Goal: Task Accomplishment & Management: Complete application form

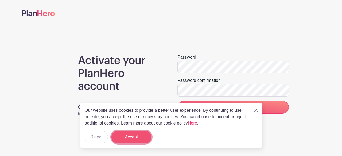
click at [137, 139] on button "Accept" at bounding box center [131, 137] width 40 height 13
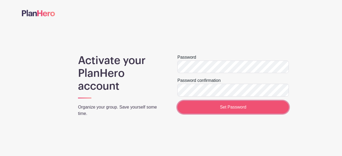
click at [227, 108] on input "Set Password" at bounding box center [232, 107] width 111 height 13
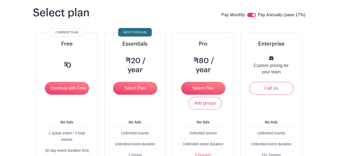
scroll to position [44, 0]
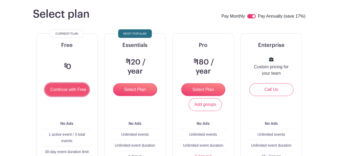
click at [69, 91] on input "Continue with Free" at bounding box center [67, 89] width 44 height 13
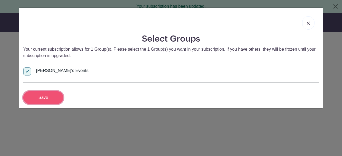
click at [51, 98] on input "Save" at bounding box center [43, 97] width 40 height 13
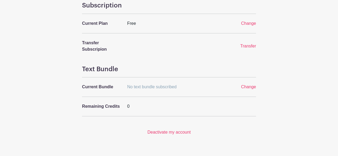
scroll to position [250, 0]
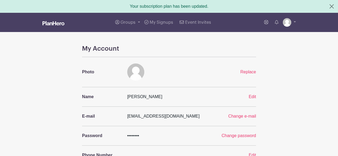
scroll to position [63, 0]
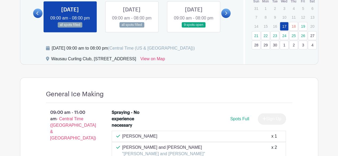
scroll to position [223, 0]
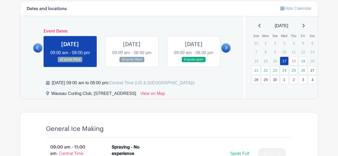
click at [132, 63] on link at bounding box center [132, 63] width 0 height 0
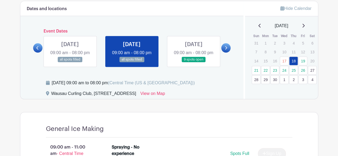
click at [193, 63] on link at bounding box center [193, 63] width 0 height 0
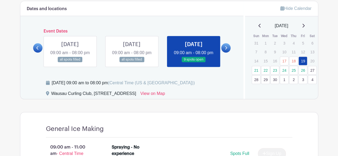
click at [193, 63] on link at bounding box center [193, 63] width 0 height 0
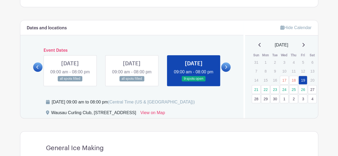
scroll to position [204, 0]
